Goal: Task Accomplishment & Management: Use online tool/utility

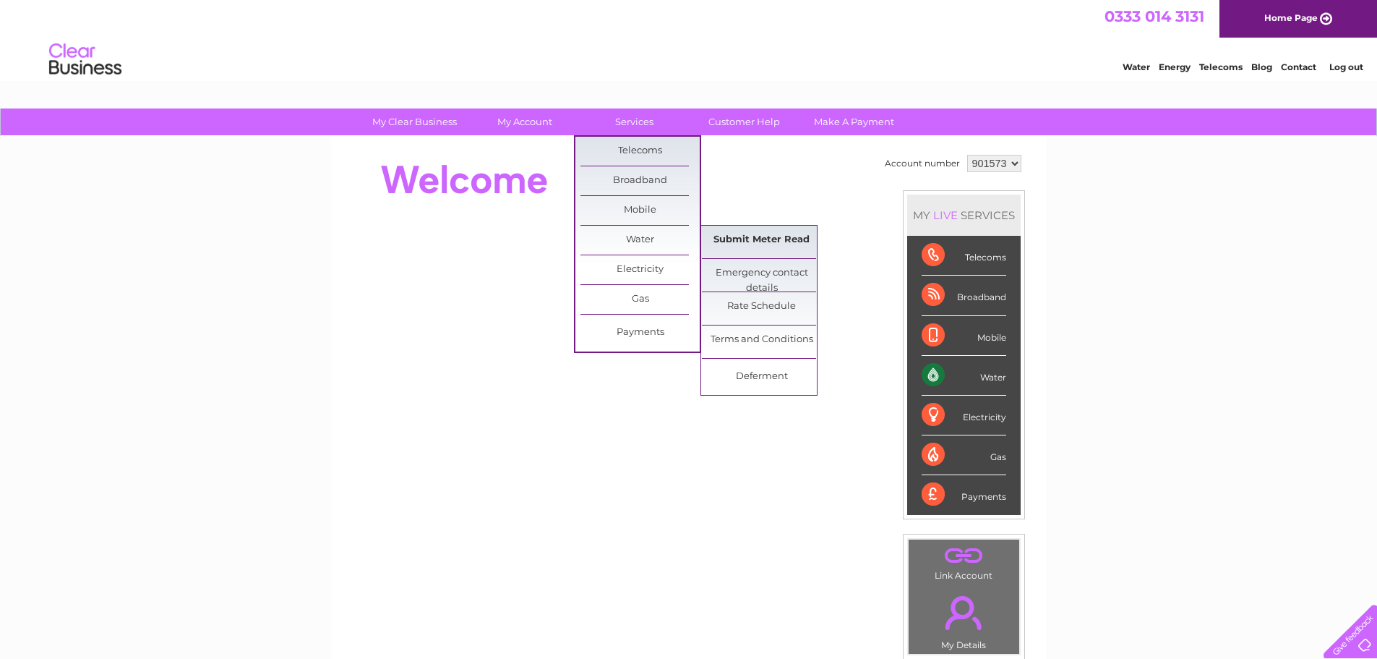
click at [742, 241] on link "Submit Meter Read" at bounding box center [761, 240] width 119 height 29
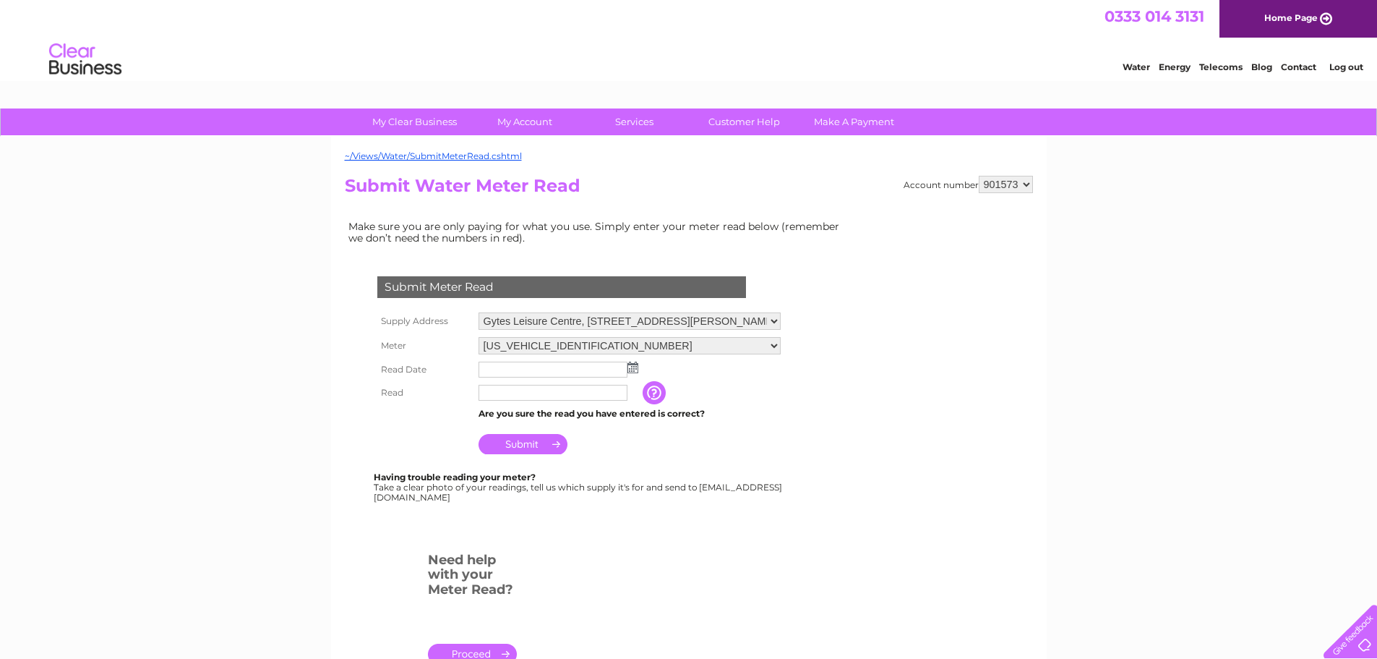
click at [998, 199] on h2 "Submit Water Meter Read" at bounding box center [689, 189] width 688 height 27
click at [1005, 180] on select "901573 901574 901575 901576 901577 901579 901580 901581 901582 901583 901584 90…" at bounding box center [1006, 184] width 54 height 17
select select "901575"
click at [979, 176] on select "901573 901574 901575 901576 901577 901579 901580 901581 901582 901583 901584 90…" at bounding box center [1006, 184] width 54 height 17
click at [637, 372] on img at bounding box center [632, 367] width 11 height 12
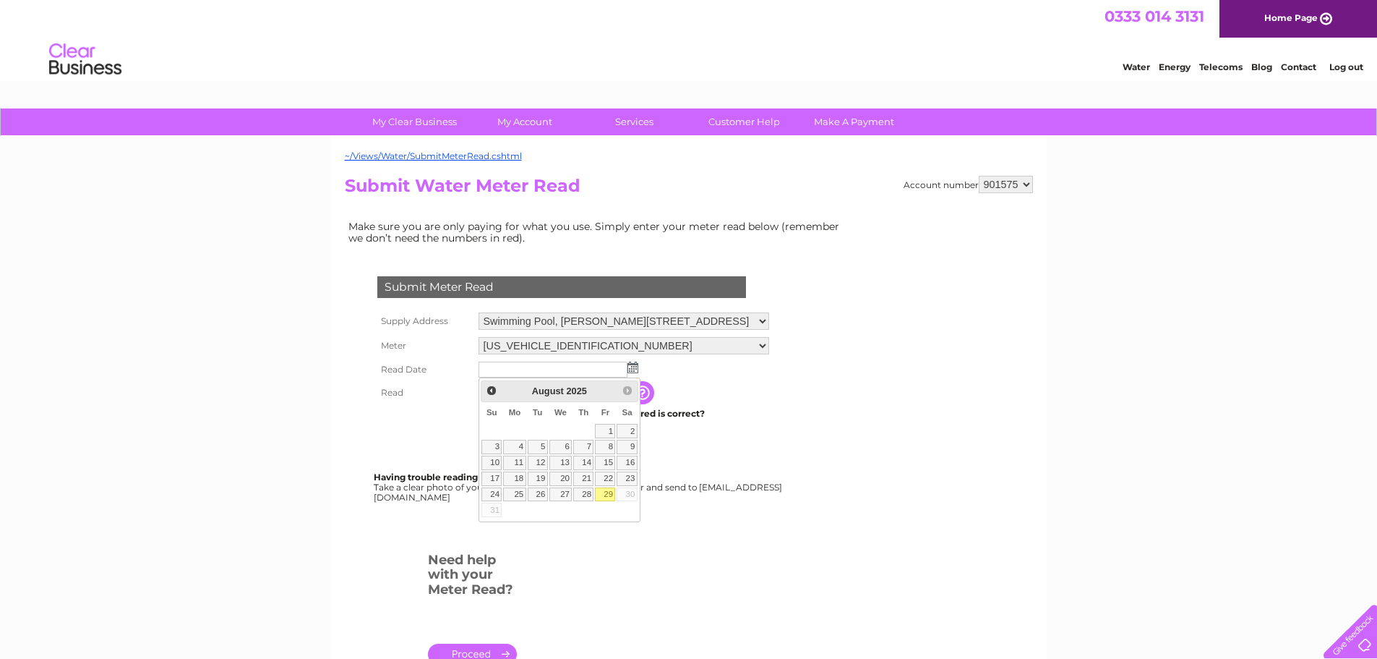
click at [602, 498] on link "29" at bounding box center [605, 494] width 20 height 14
type input "2025/08/29"
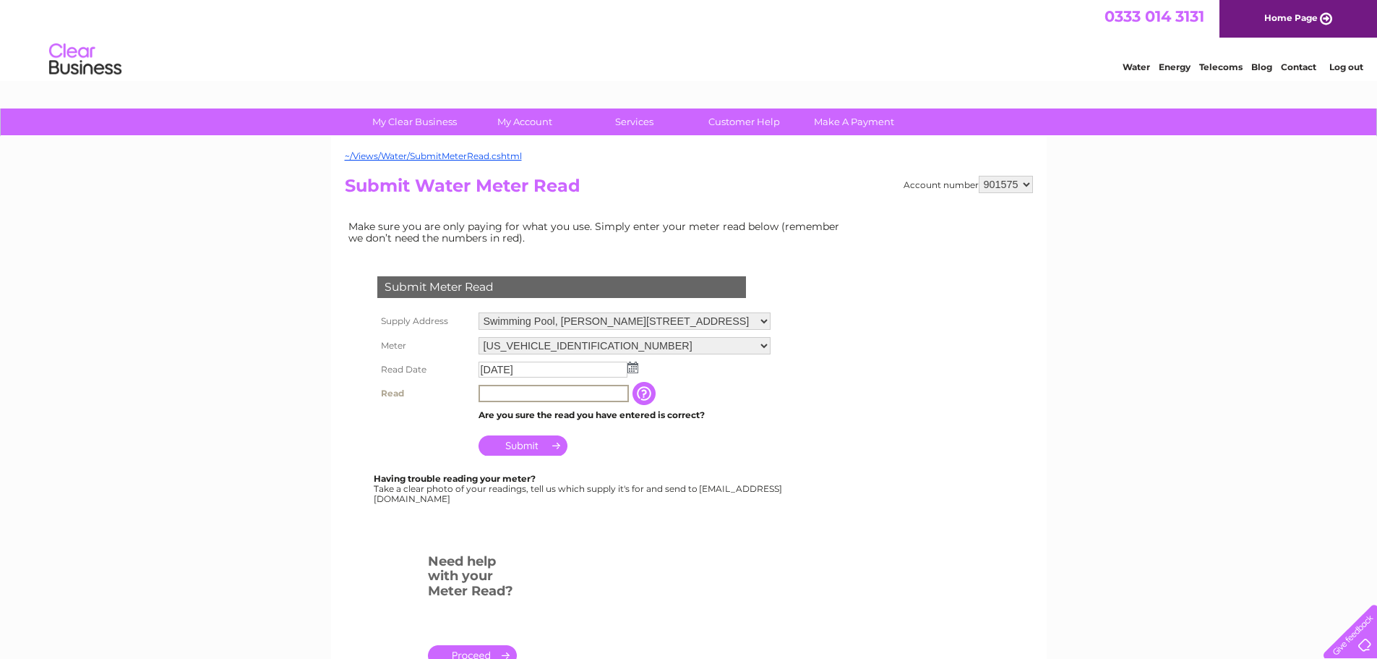
click at [562, 398] on input "text" at bounding box center [554, 393] width 150 height 17
type input "34246"
click at [561, 439] on input "Submit" at bounding box center [523, 444] width 89 height 20
